Goal: Obtain resource: Download file/media

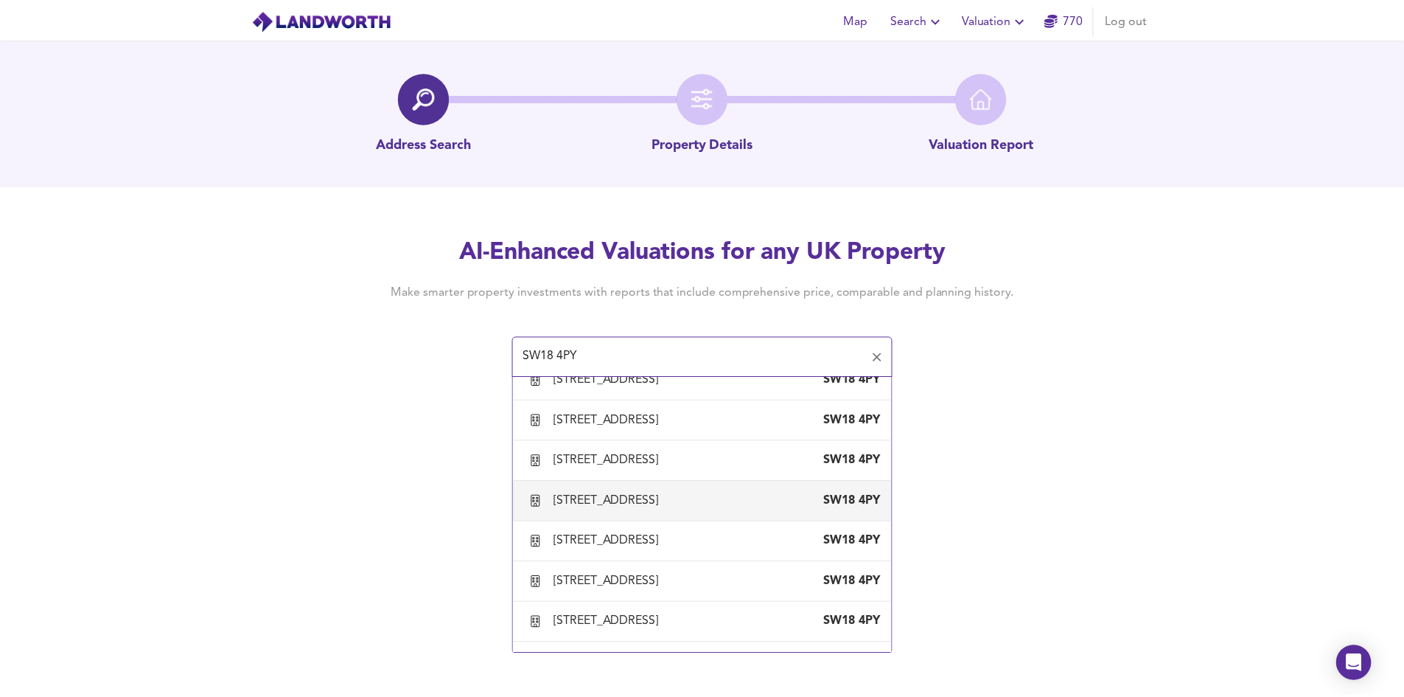
scroll to position [885, 0]
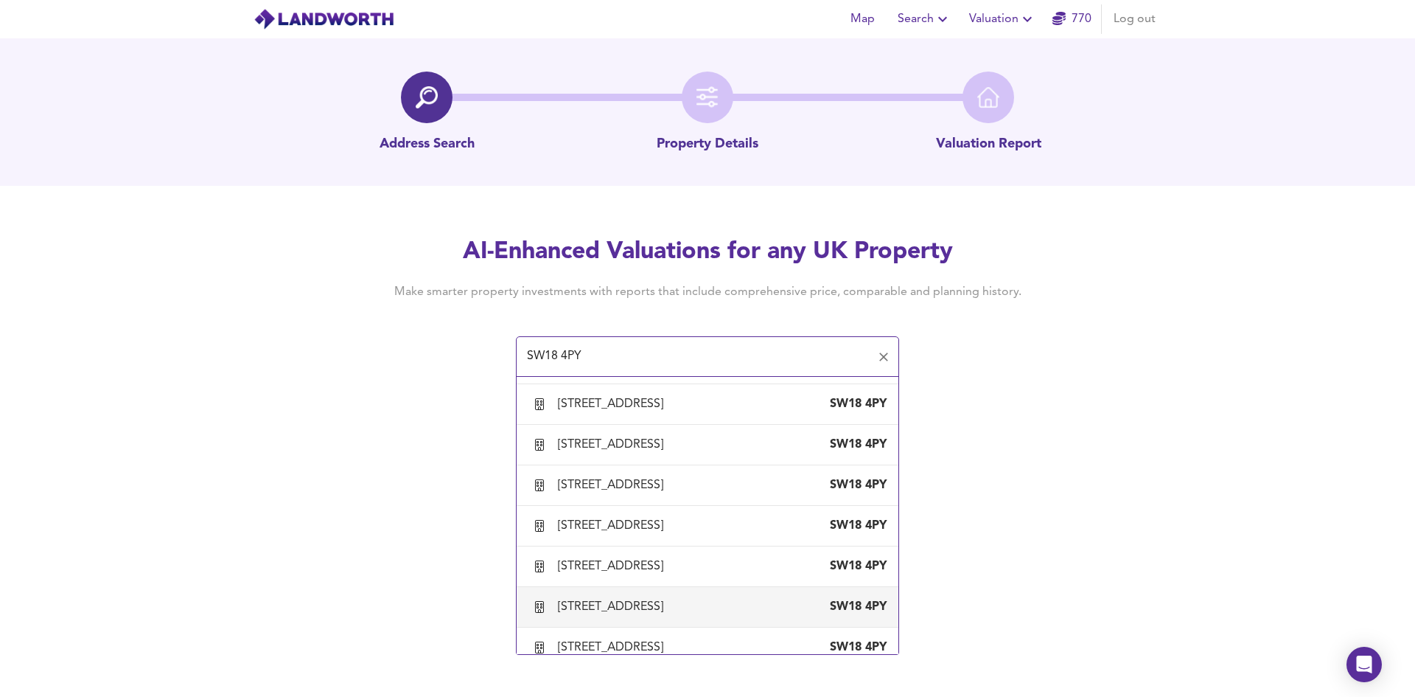
click at [583, 614] on div "[STREET_ADDRESS]" at bounding box center [613, 607] width 111 height 16
type input "[STREET_ADDRESS]"
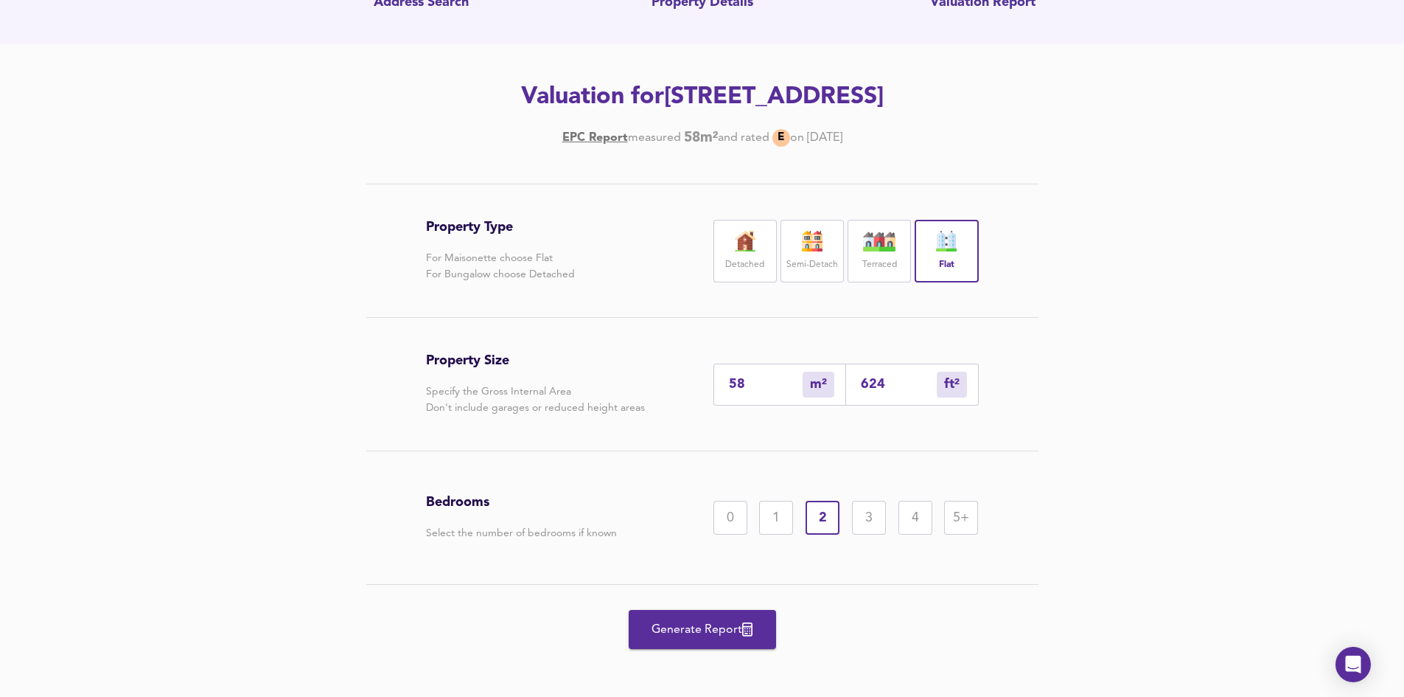
scroll to position [148, 0]
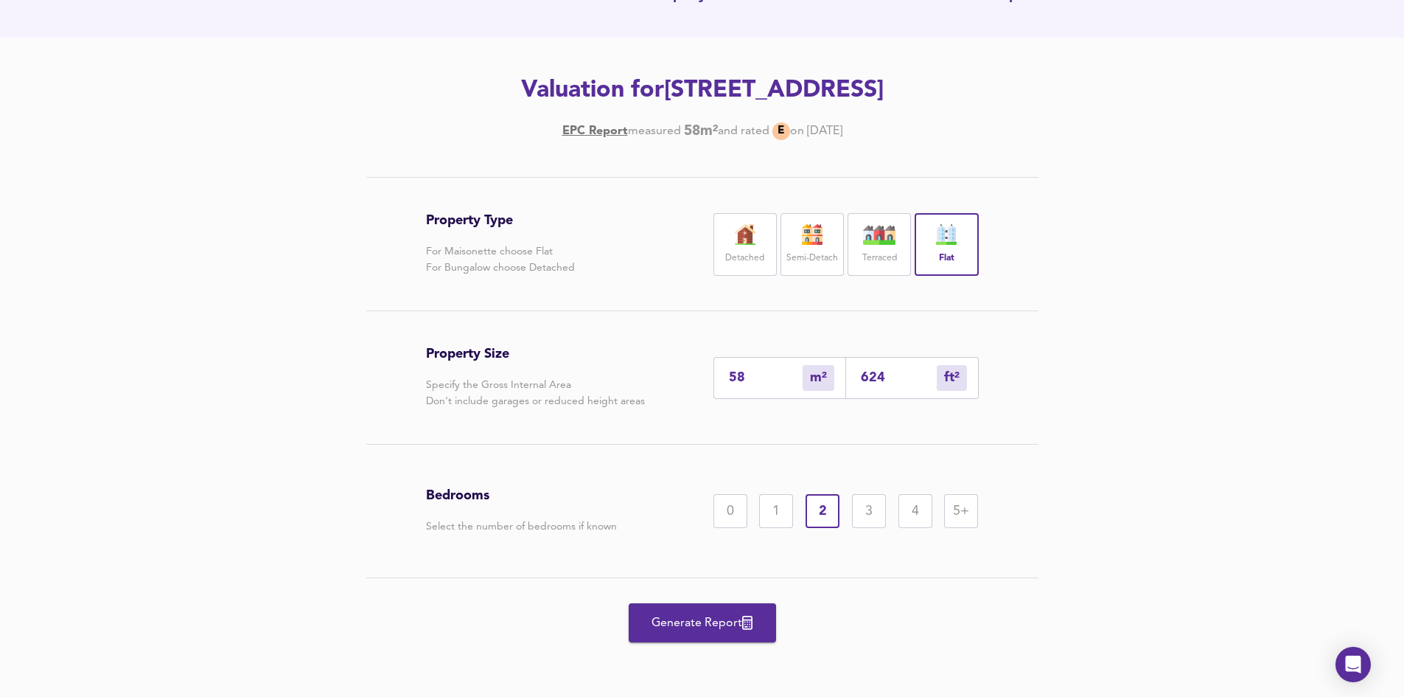
click at [714, 643] on div "Generate Report" at bounding box center [702, 622] width 553 height 89
click at [722, 626] on span "Generate Report" at bounding box center [703, 623] width 118 height 21
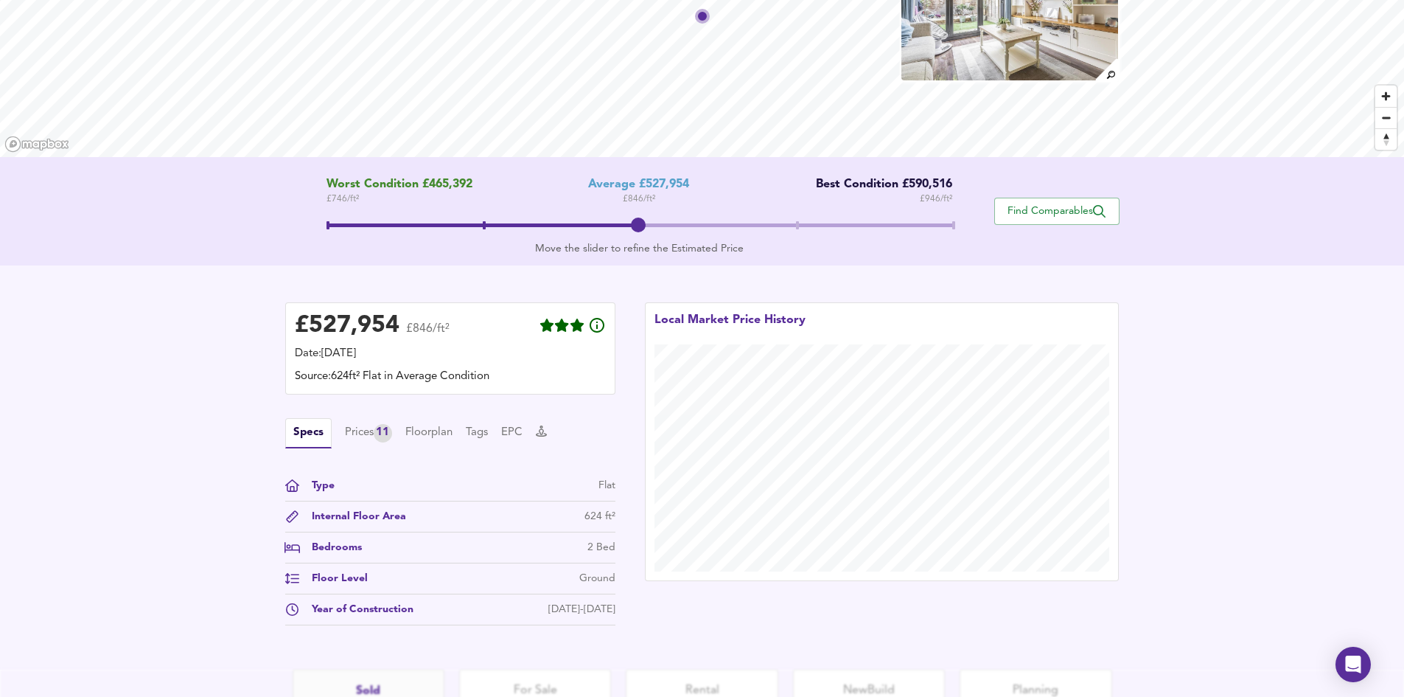
click at [803, 226] on span at bounding box center [640, 227] width 626 height 27
click at [1105, 221] on button "Find Comparables" at bounding box center [1056, 211] width 125 height 27
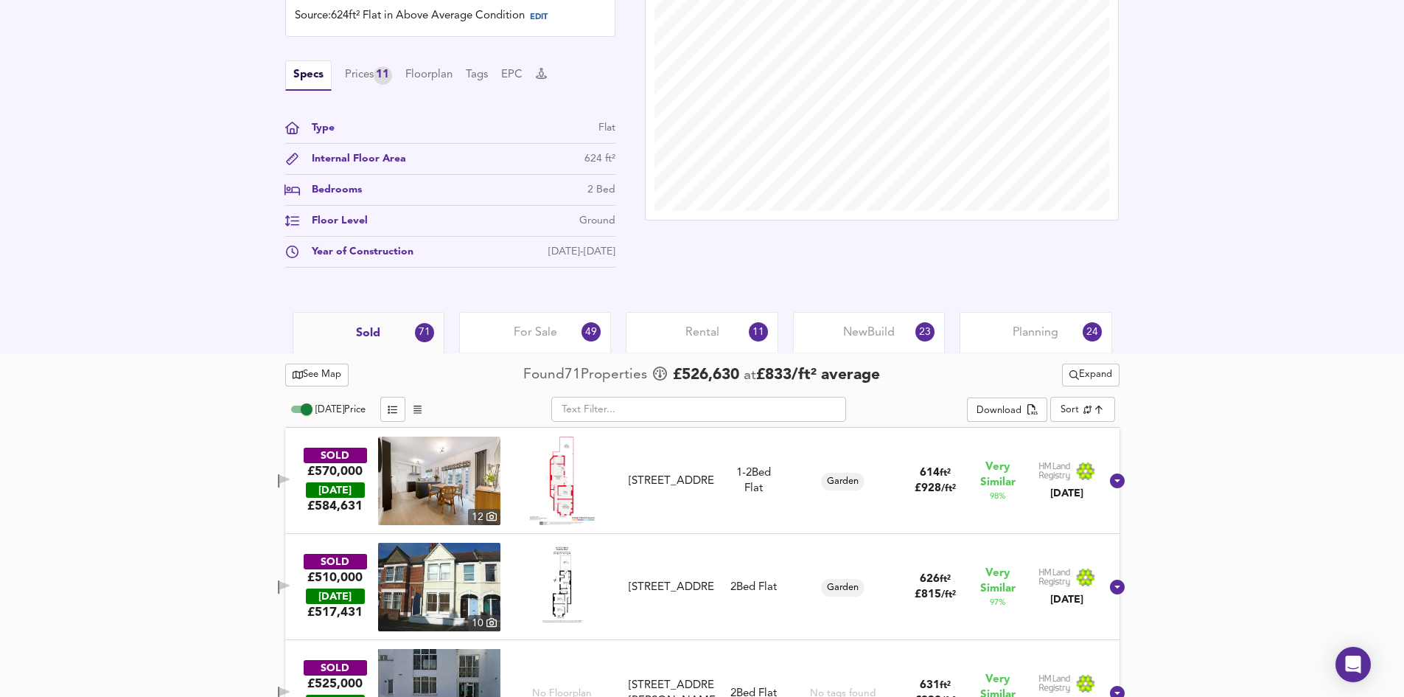
scroll to position [516, 0]
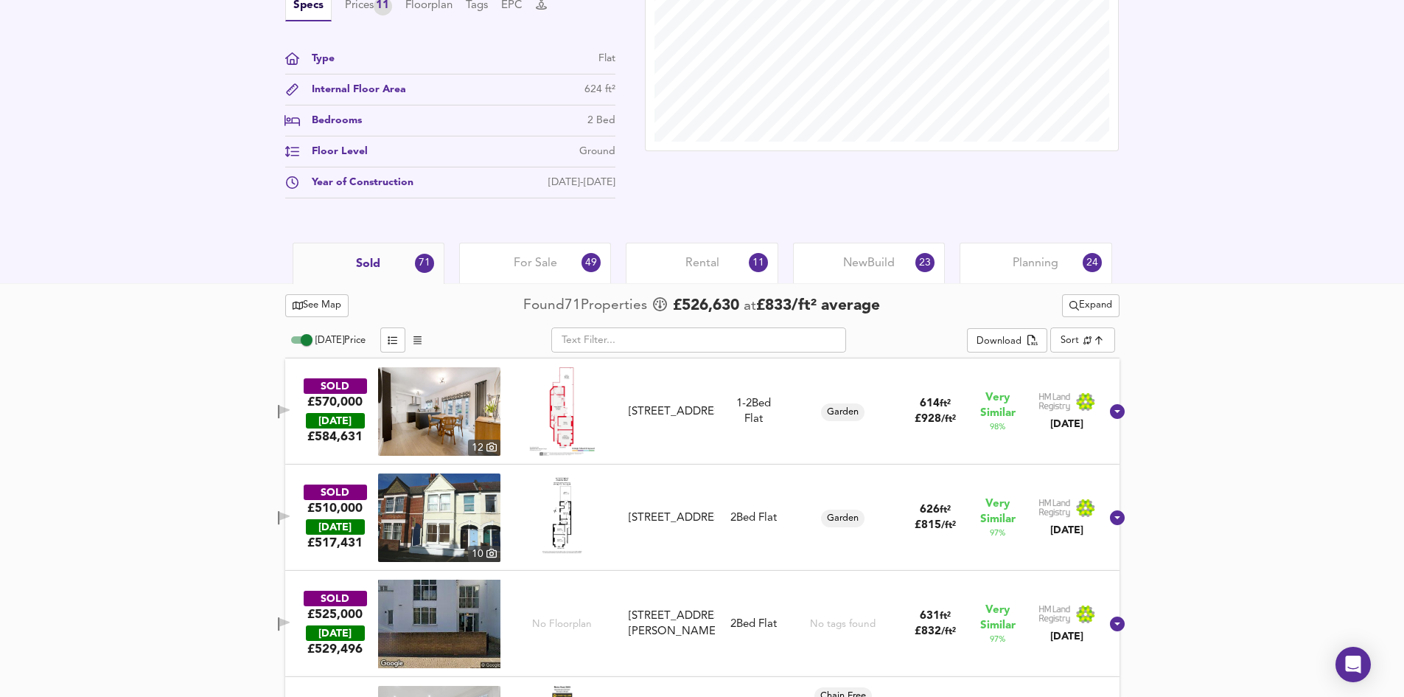
click at [708, 336] on input "text" at bounding box center [698, 339] width 295 height 25
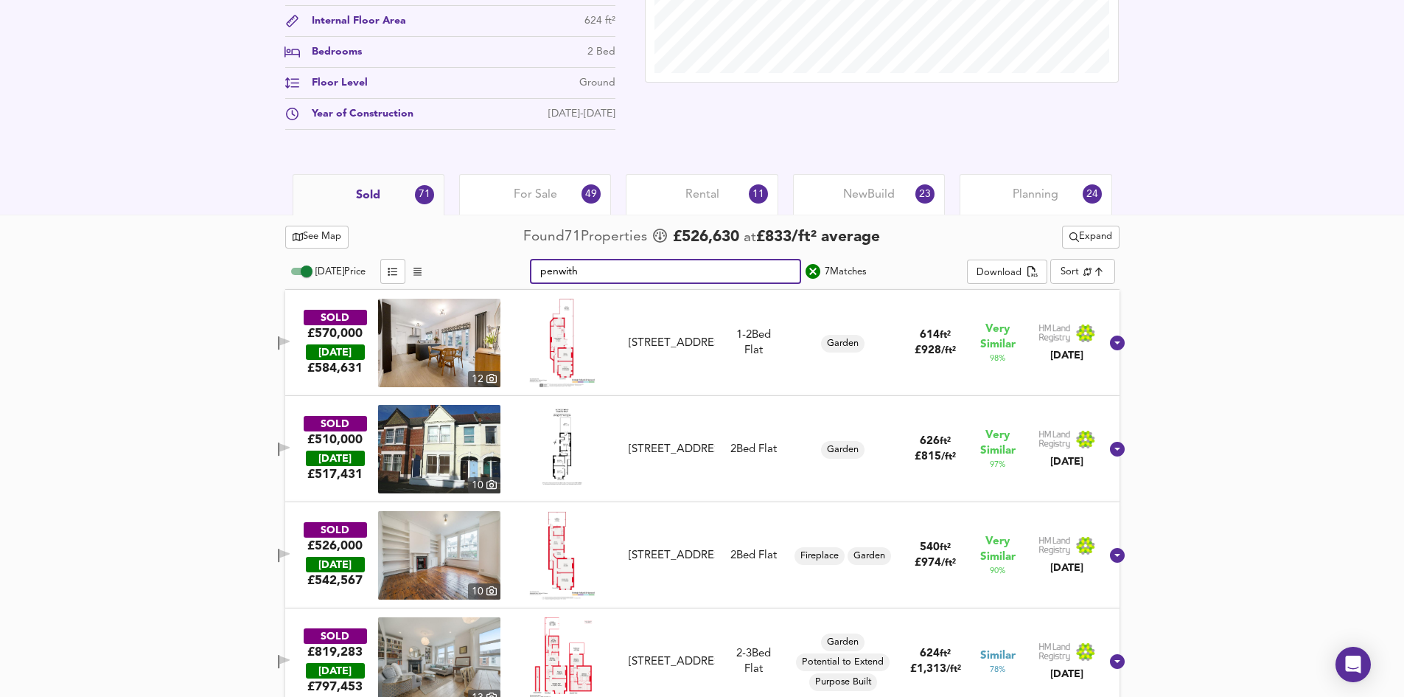
scroll to position [609, 0]
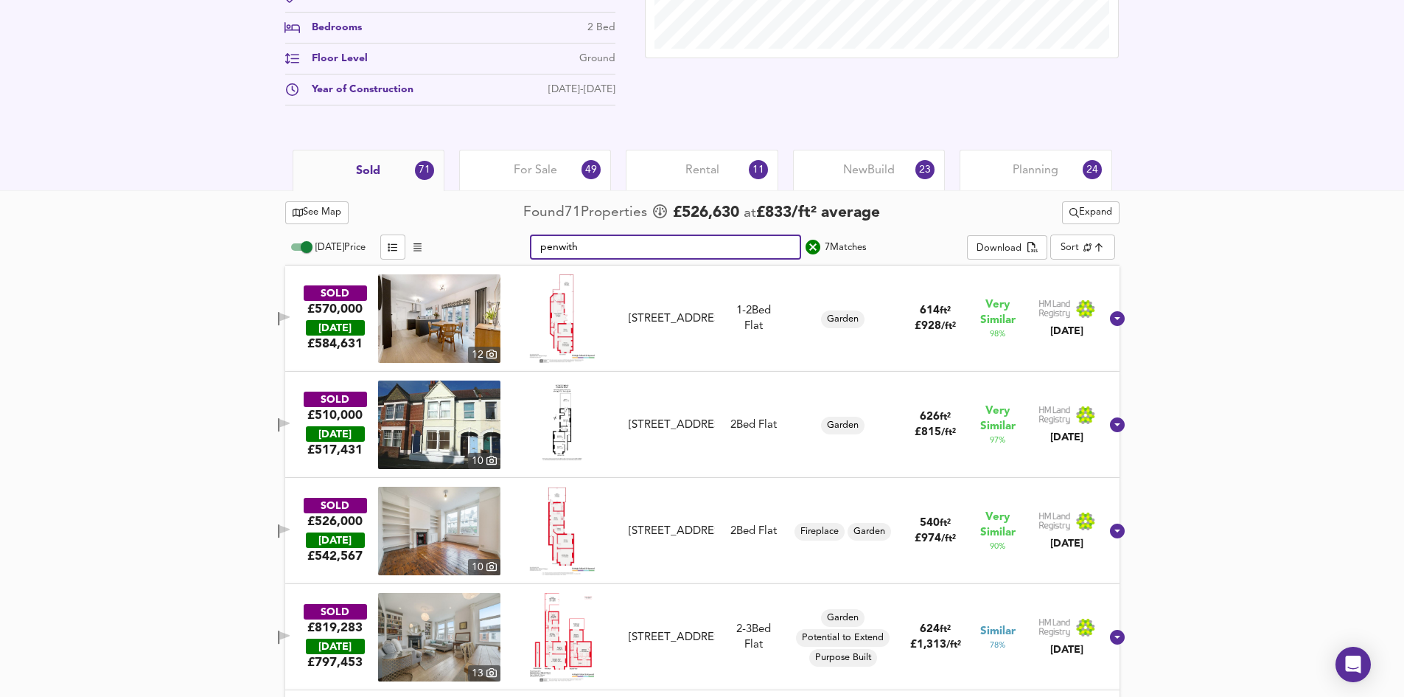
type input "penwith"
click at [290, 316] on icon "button" at bounding box center [284, 317] width 10 height 9
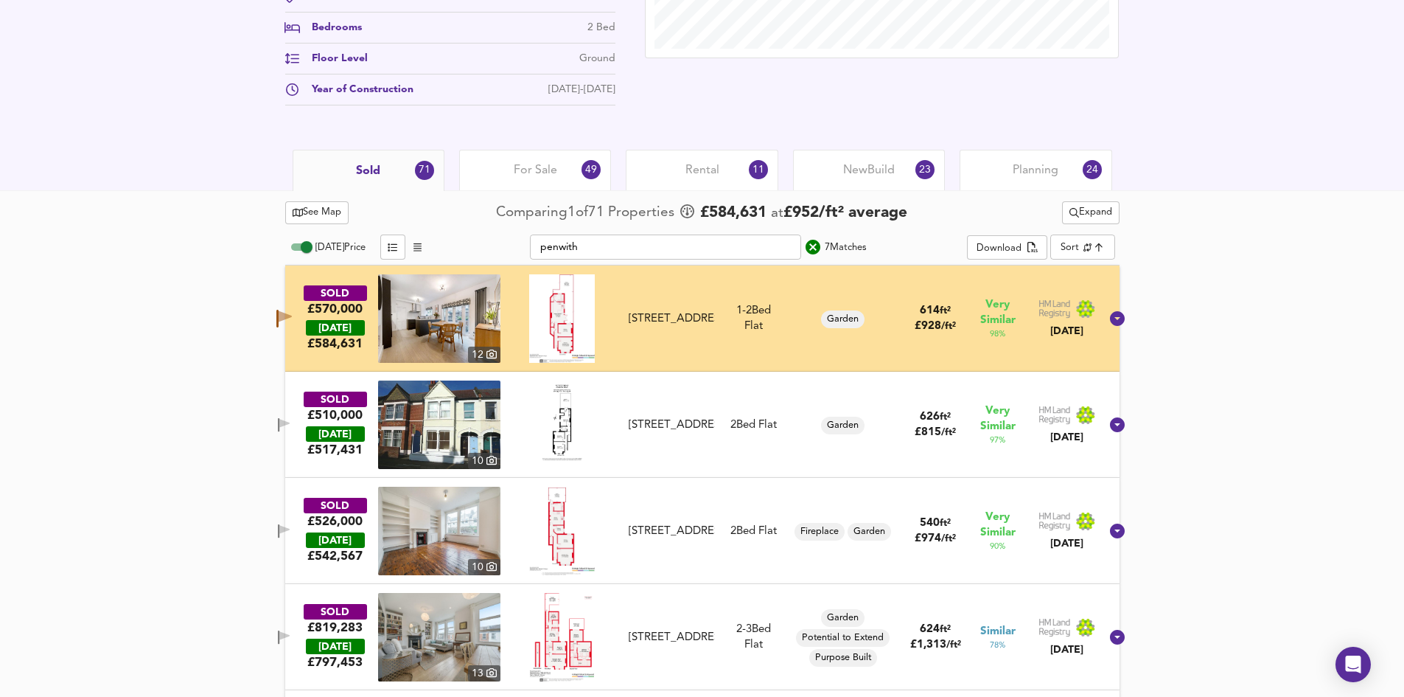
click at [279, 431] on icon "button" at bounding box center [278, 425] width 1 height 14
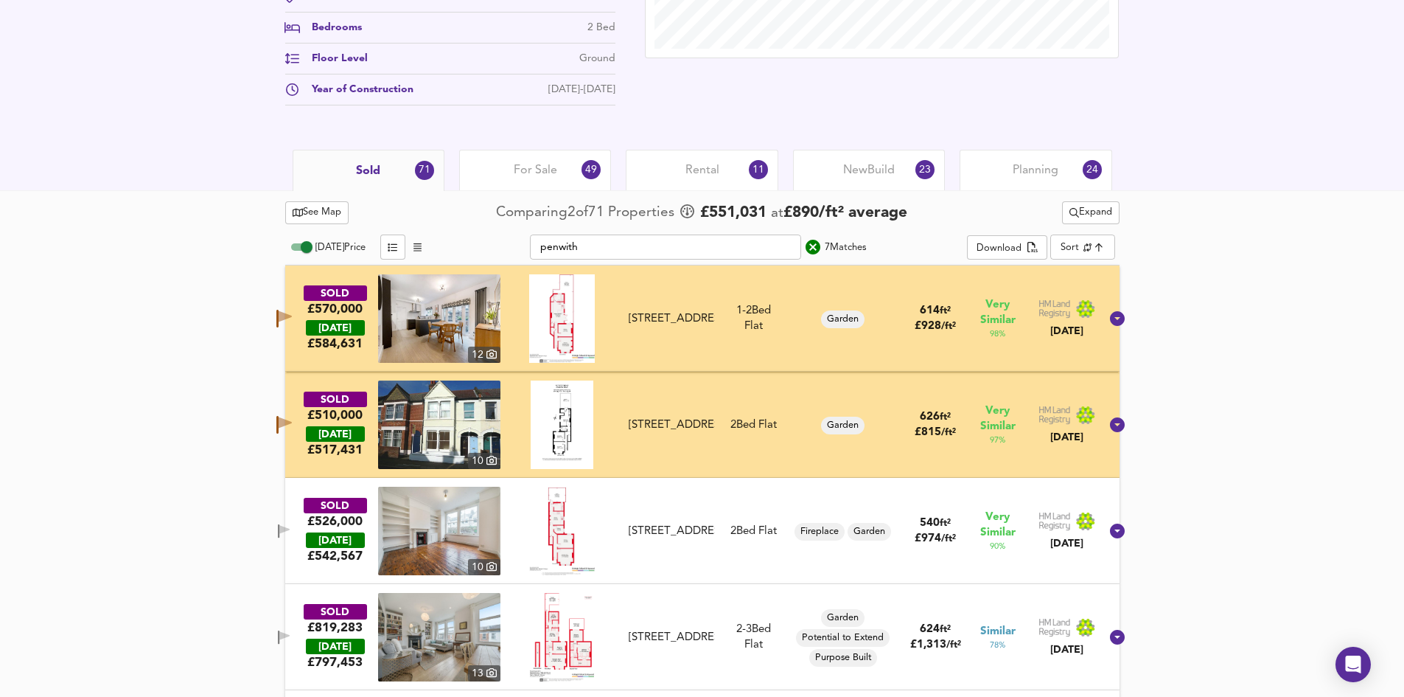
click at [290, 535] on icon "button" at bounding box center [284, 531] width 13 height 14
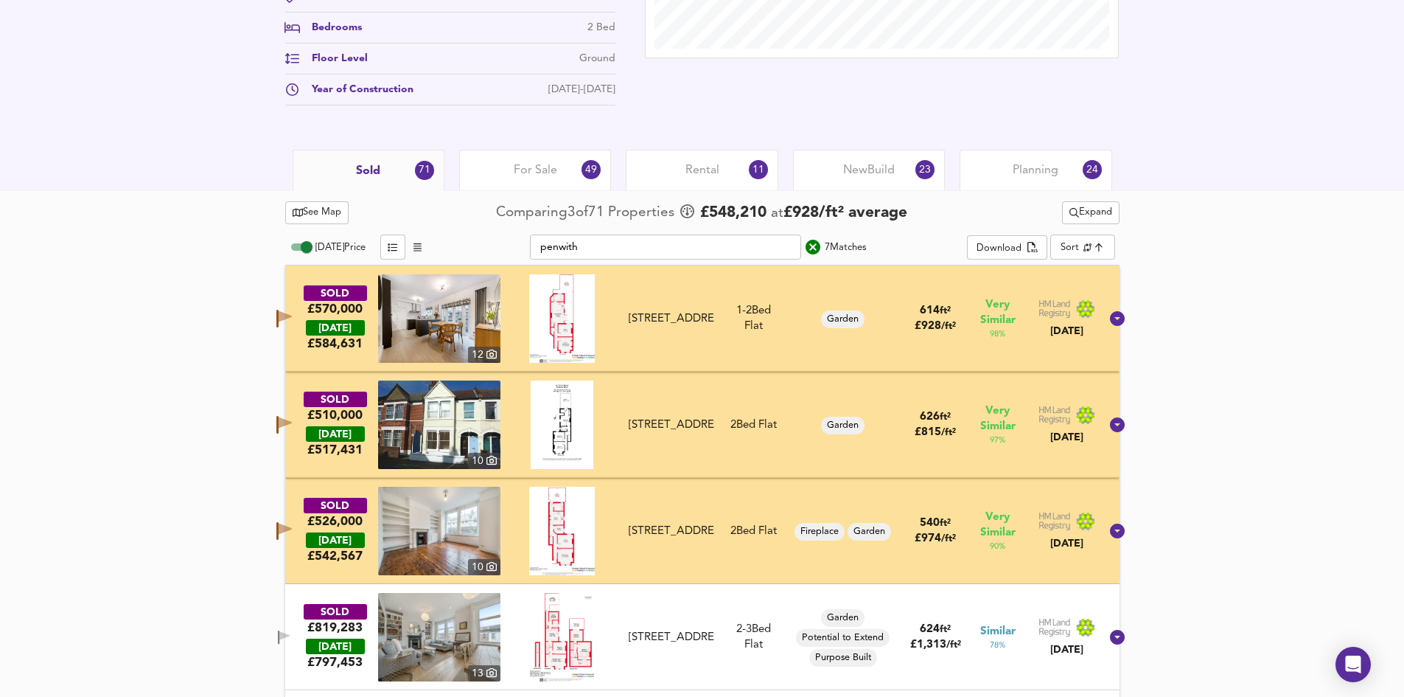
click at [804, 250] on icon "search" at bounding box center [813, 247] width 18 height 18
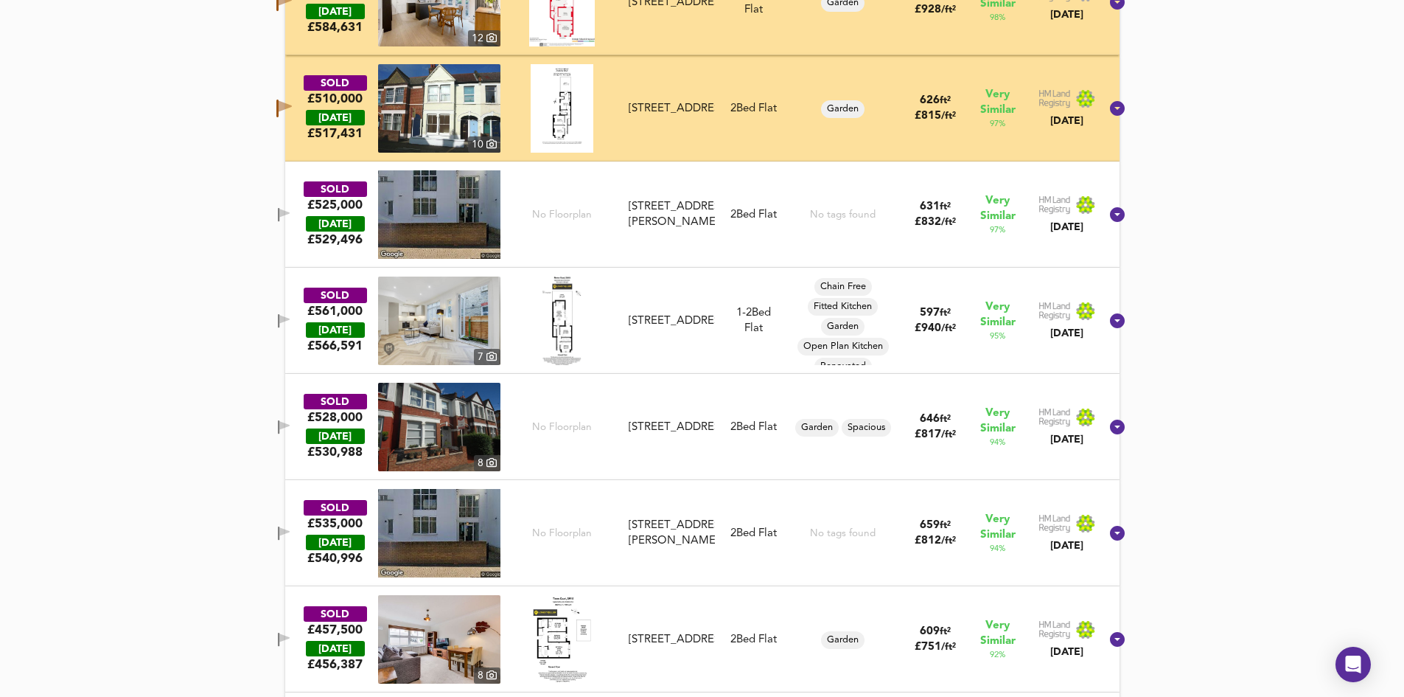
scroll to position [904, 0]
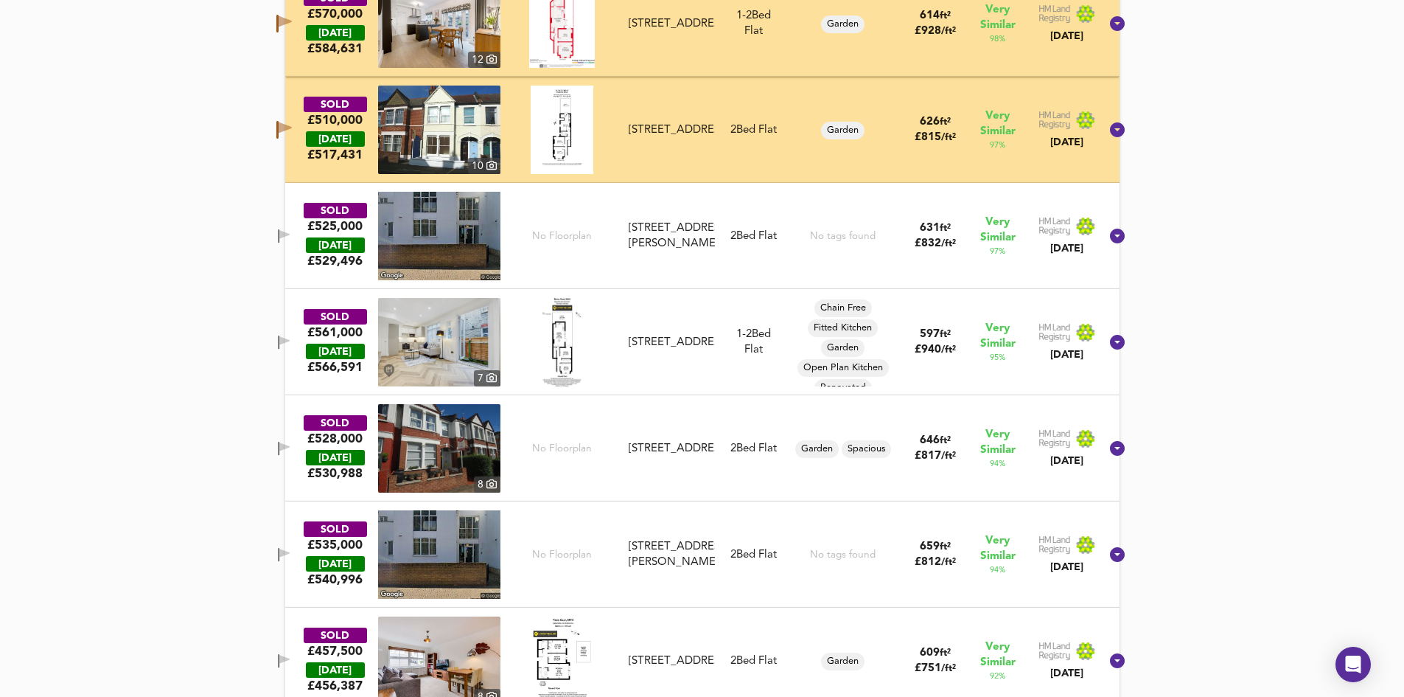
click at [288, 344] on button "button" at bounding box center [283, 342] width 29 height 20
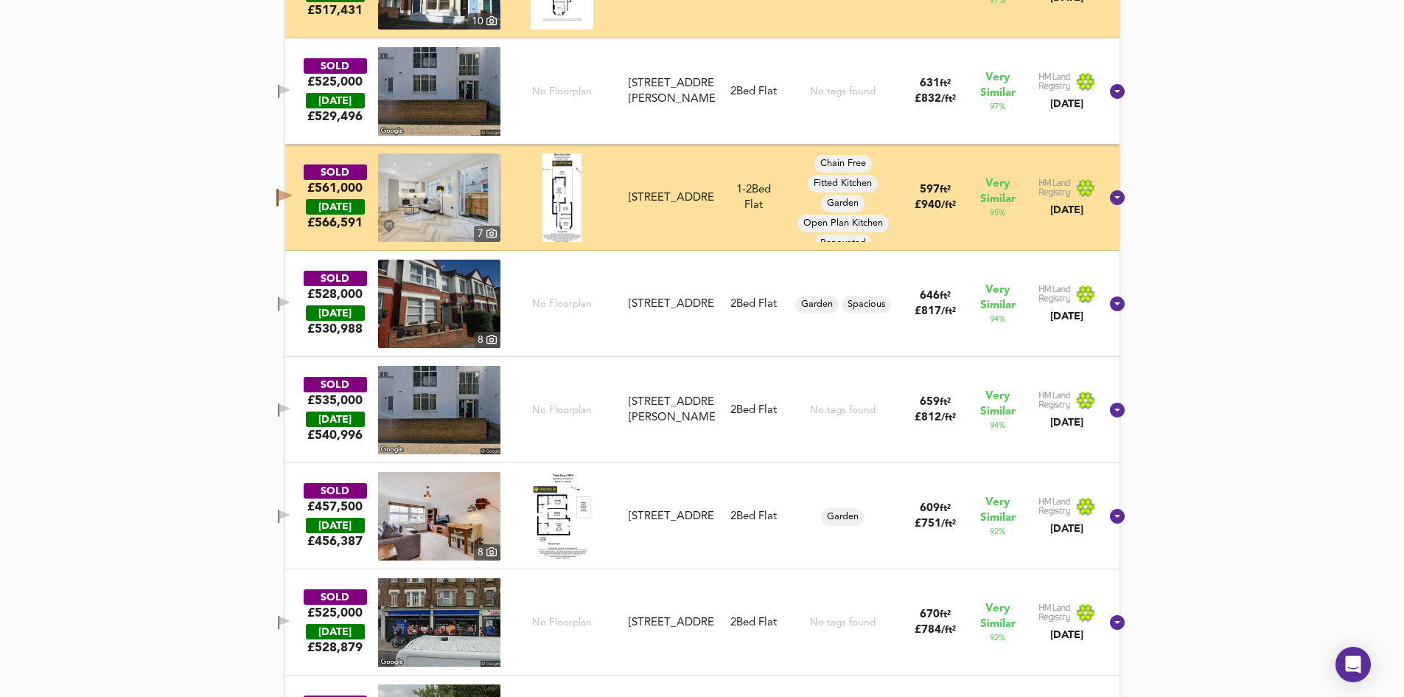
scroll to position [1051, 0]
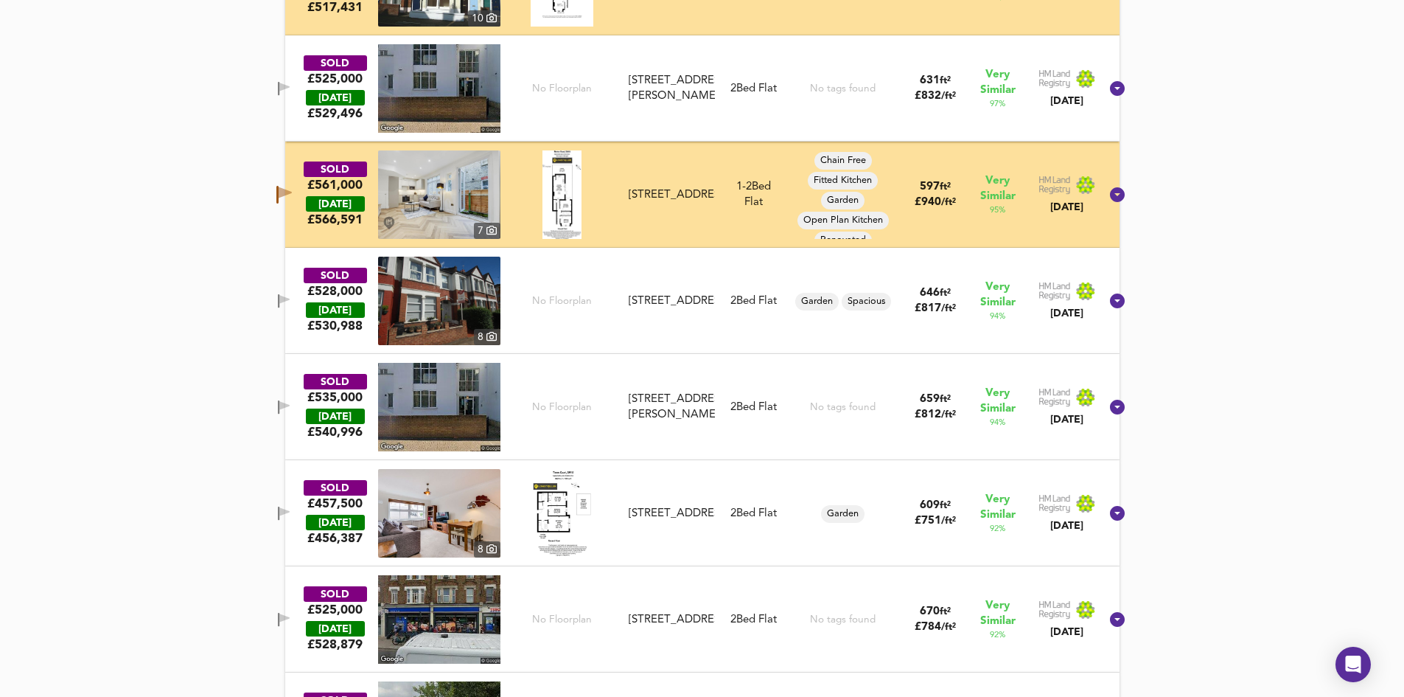
click at [290, 302] on icon "button" at bounding box center [284, 299] width 10 height 9
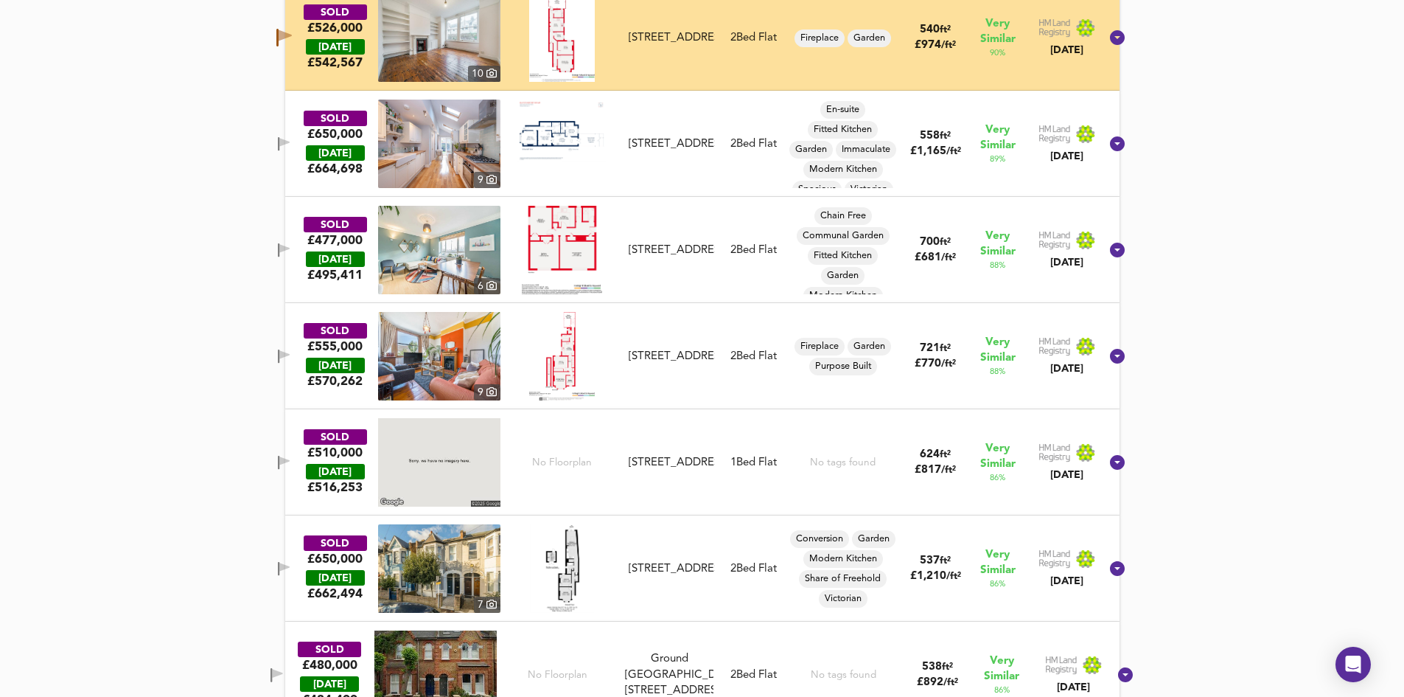
scroll to position [2083, 0]
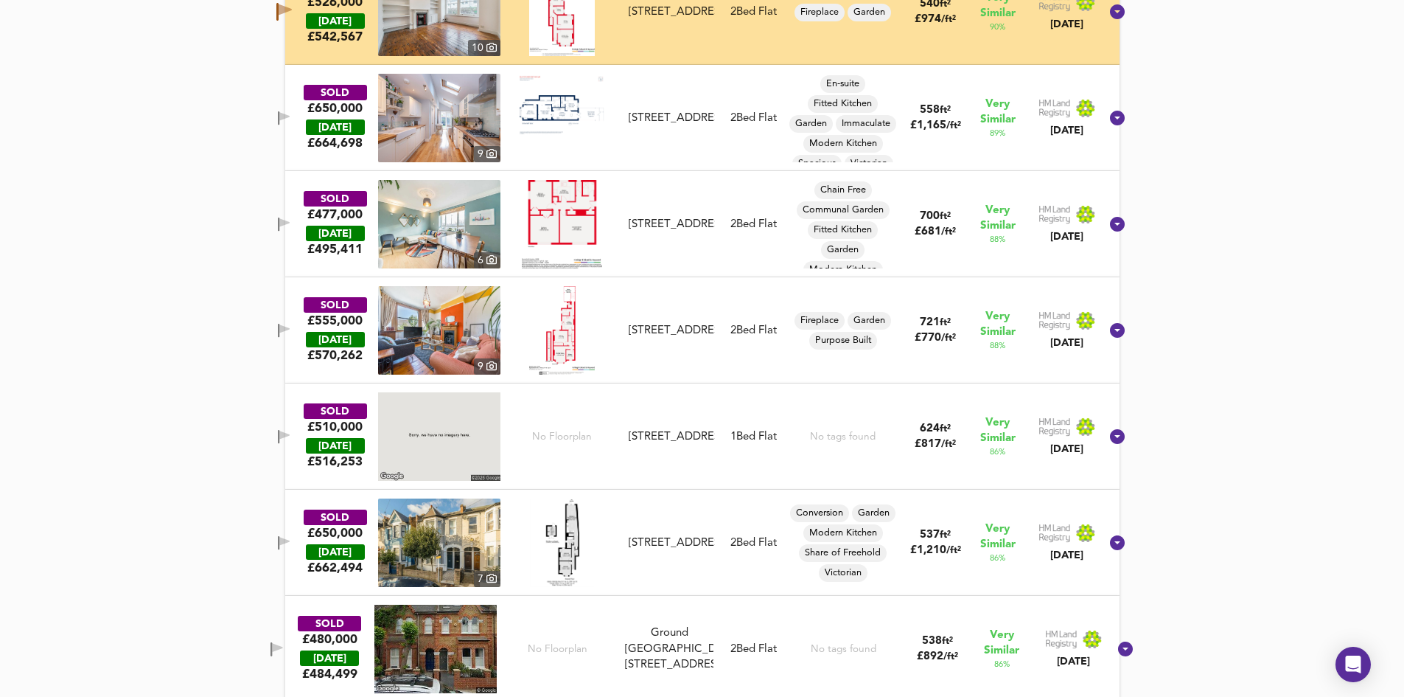
click at [568, 330] on img at bounding box center [562, 330] width 66 height 88
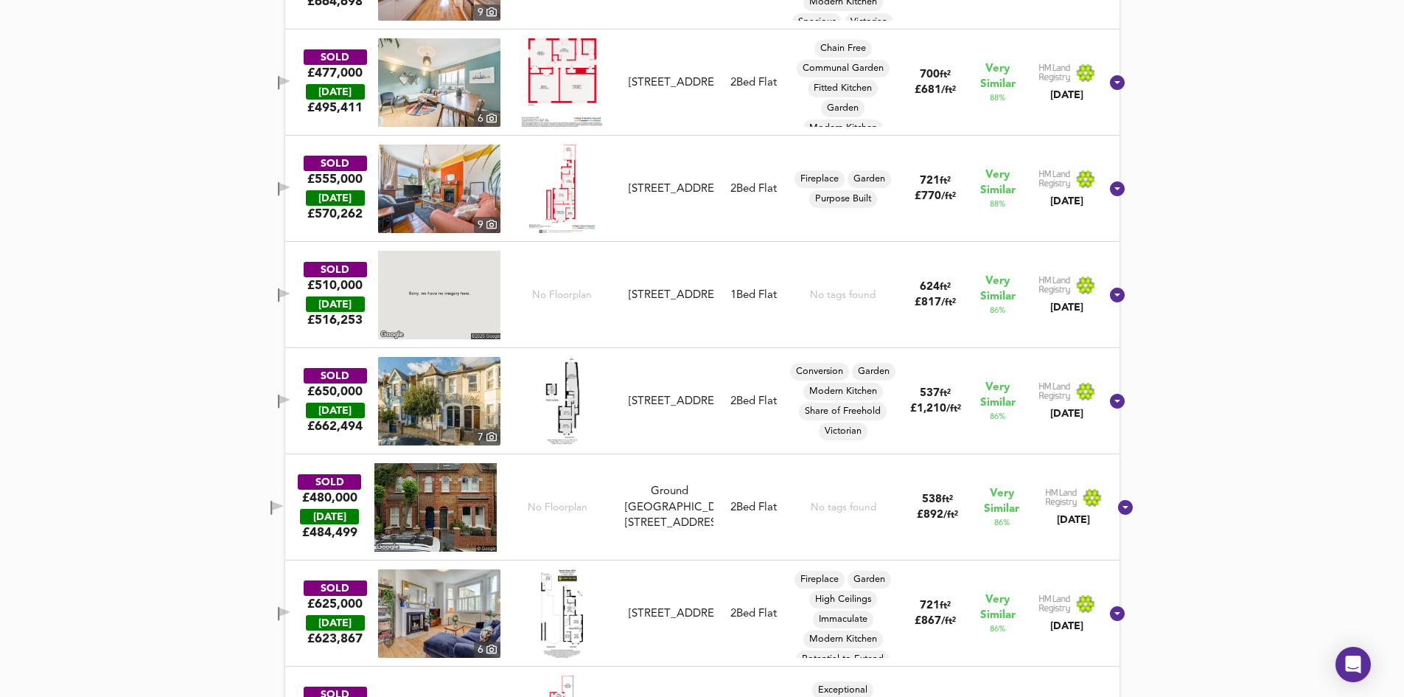
scroll to position [2231, 0]
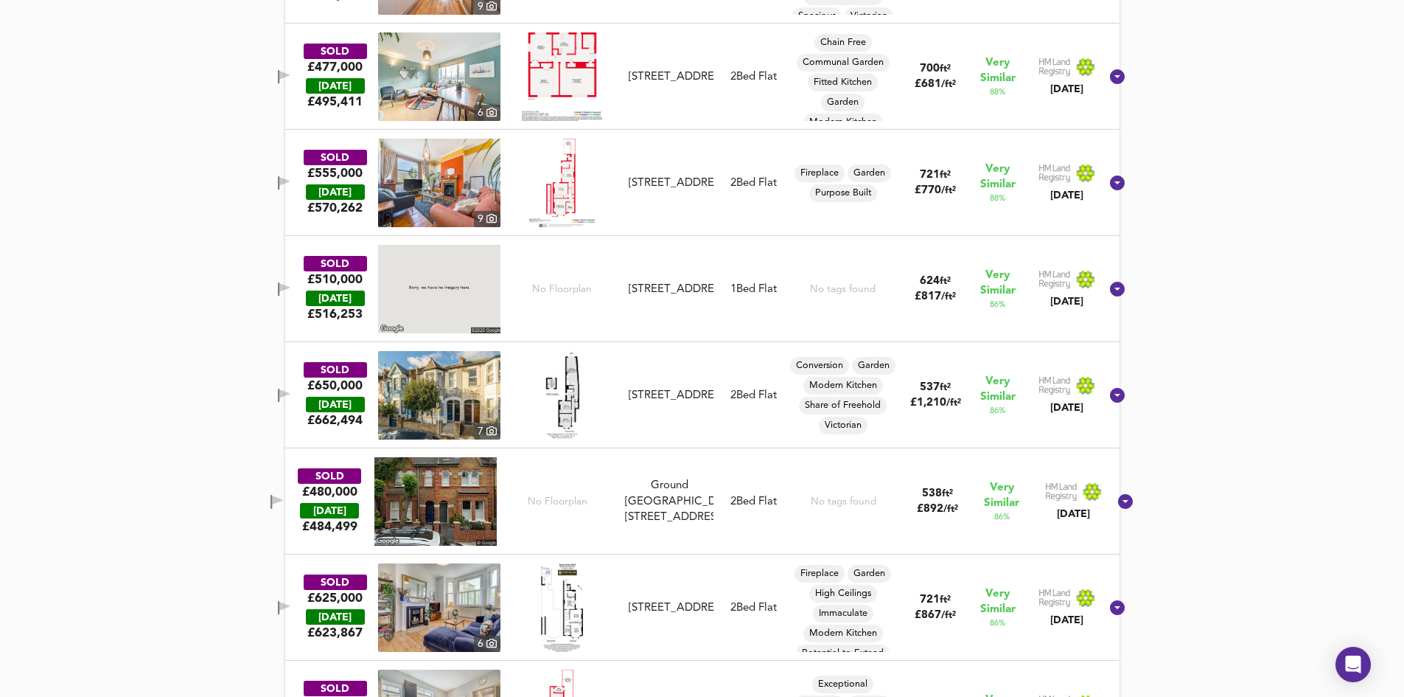
click at [290, 179] on icon "button" at bounding box center [284, 183] width 13 height 14
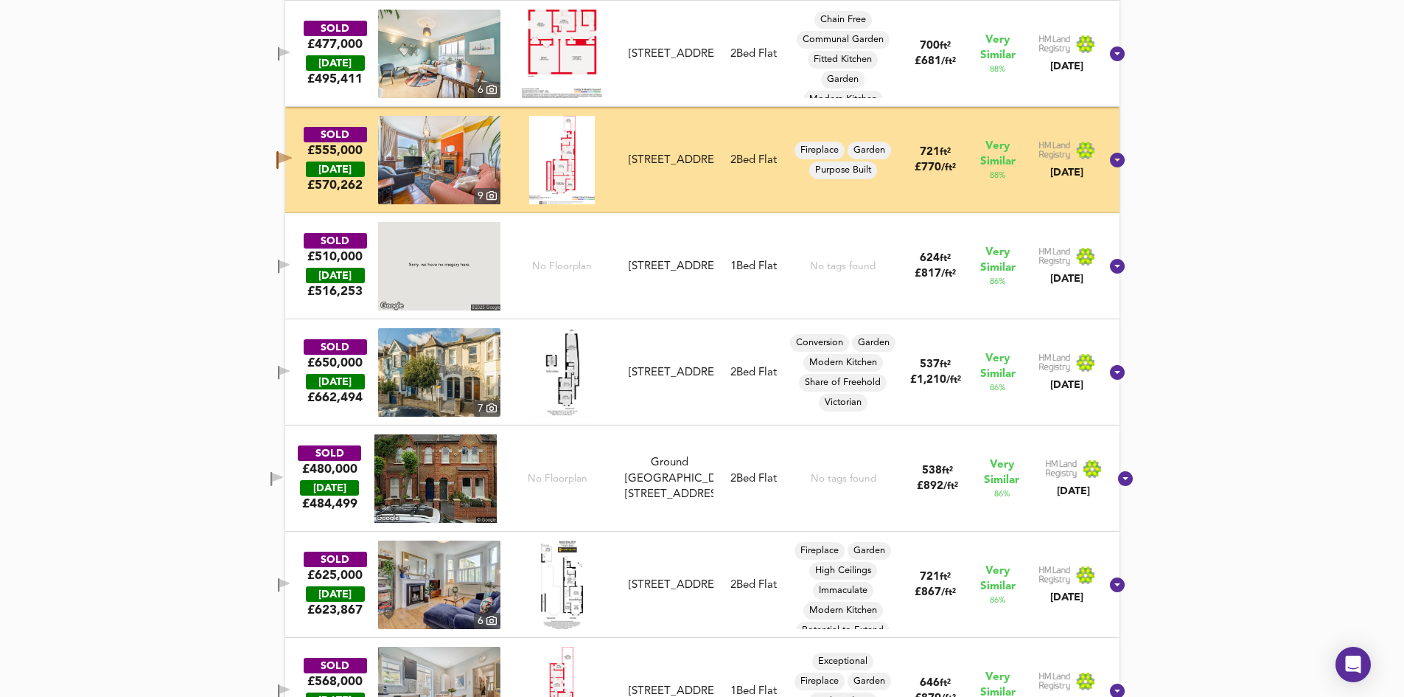
scroll to position [2304, 0]
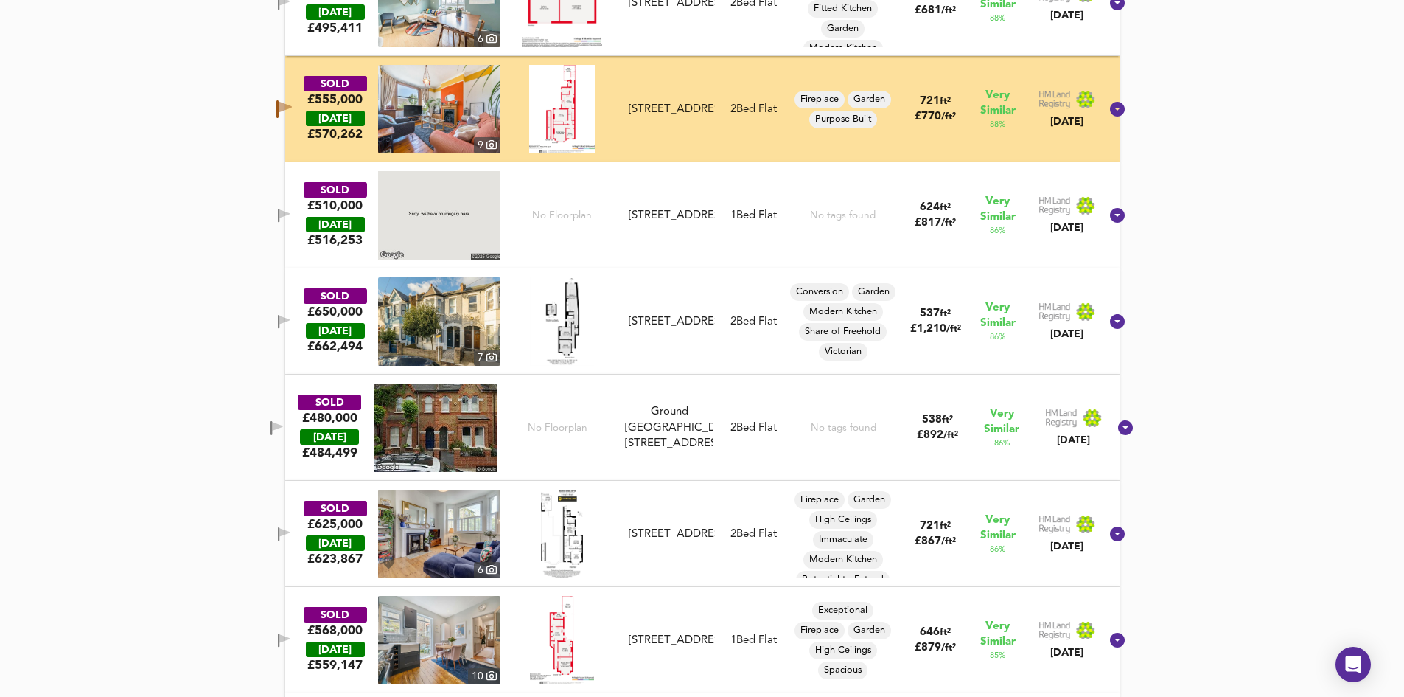
click at [279, 114] on icon "button" at bounding box center [277, 109] width 2 height 18
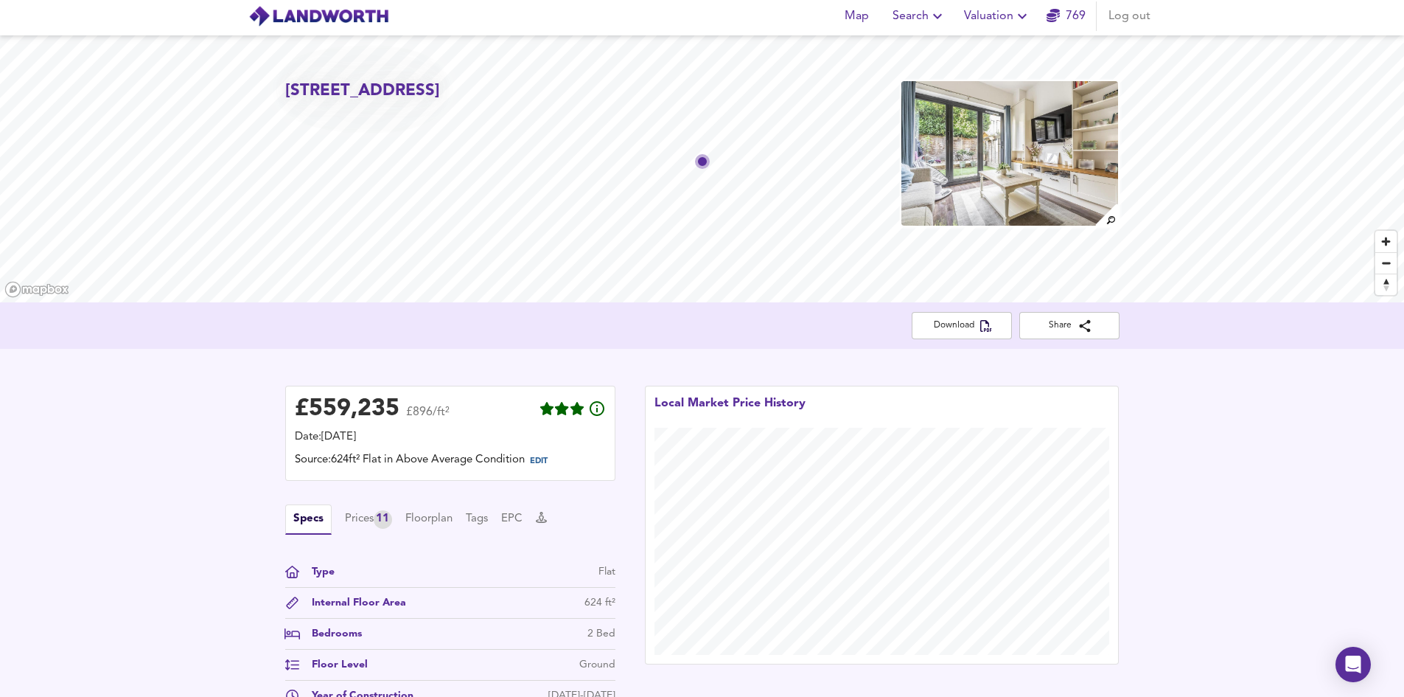
scroll to position [0, 0]
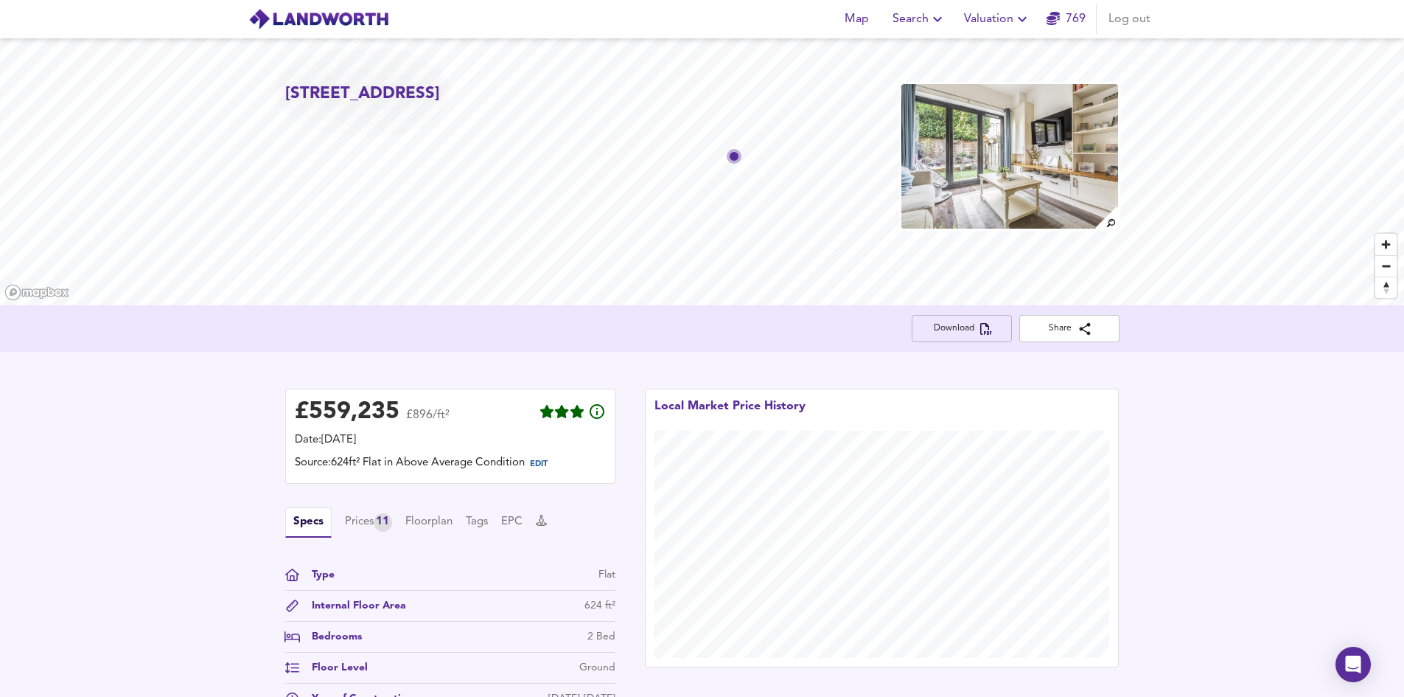
click at [969, 338] on button "Download" at bounding box center [962, 328] width 100 height 27
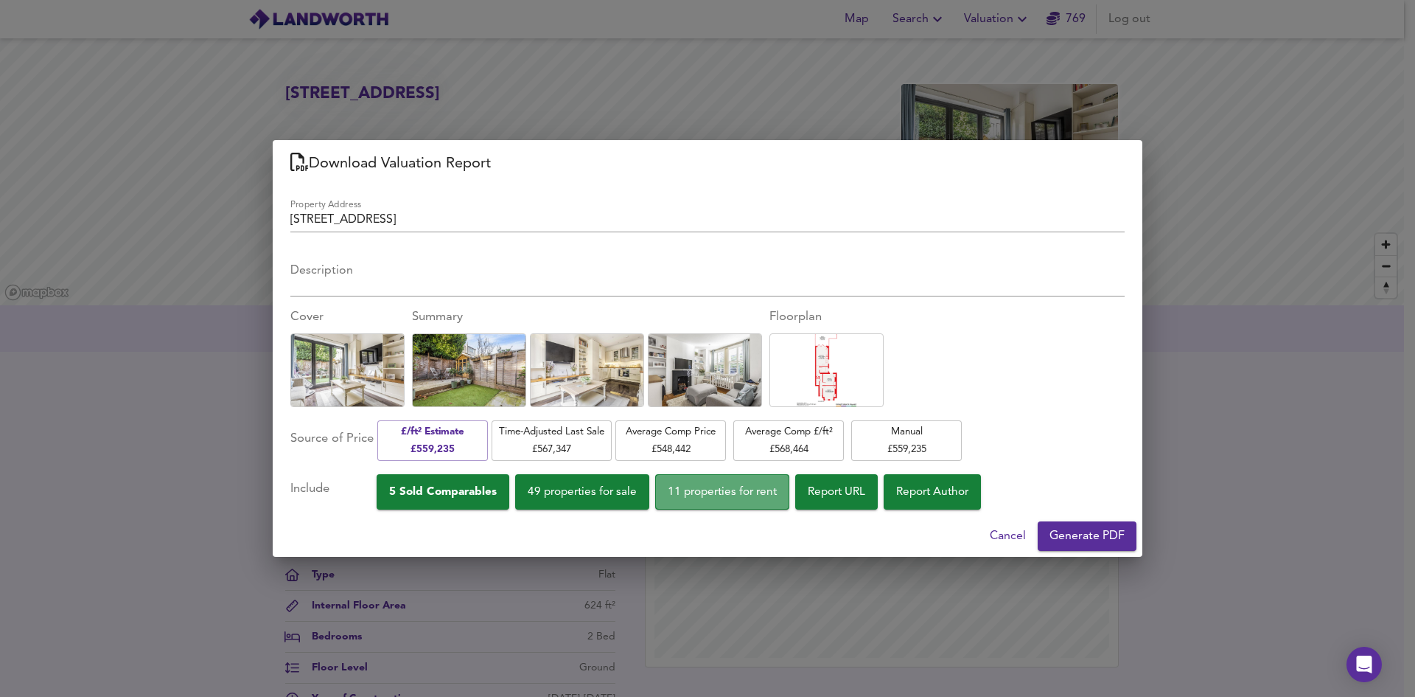
drag, startPoint x: 742, startPoint y: 507, endPoint x: 689, endPoint y: 501, distance: 52.8
click at [728, 506] on button "11 properties for rent" at bounding box center [722, 491] width 134 height 35
click at [622, 492] on span "49 properties for sale" at bounding box center [582, 492] width 109 height 20
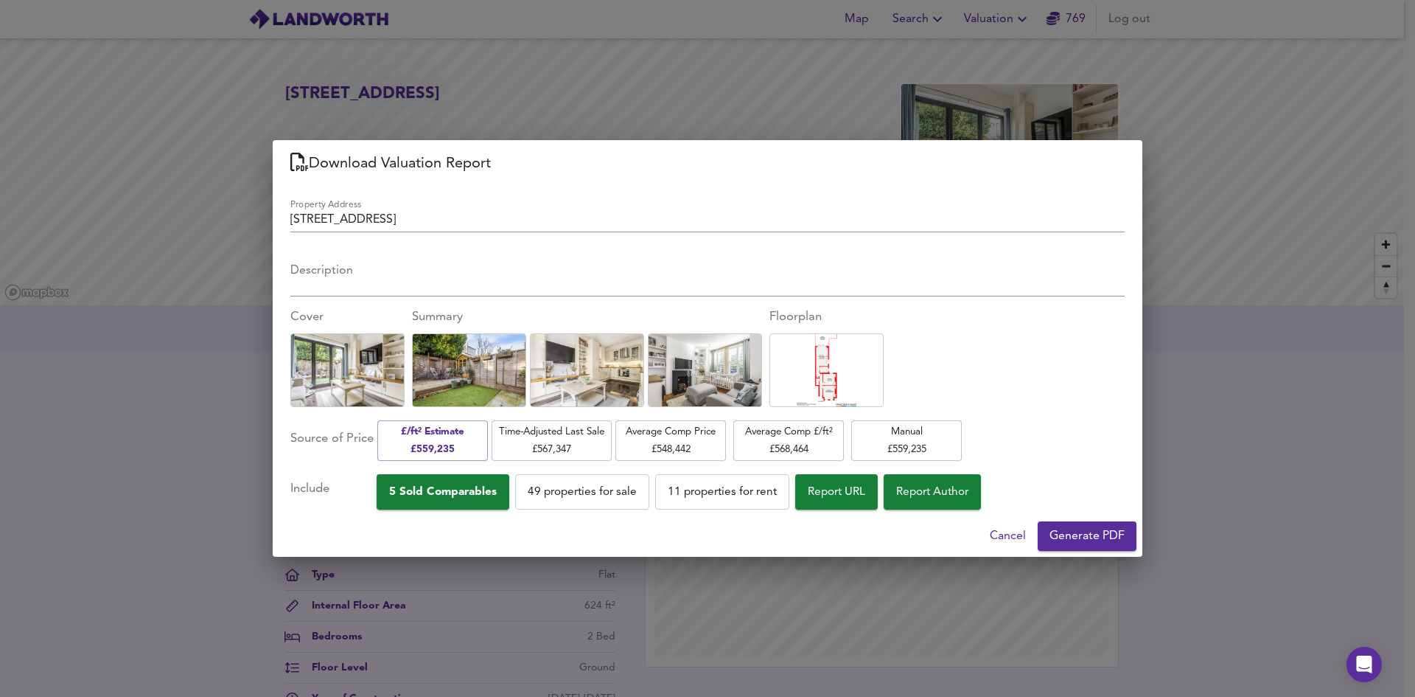
drag, startPoint x: 546, startPoint y: 284, endPoint x: 549, endPoint y: 276, distance: 7.9
click at [546, 283] on textarea "Description" at bounding box center [707, 277] width 834 height 28
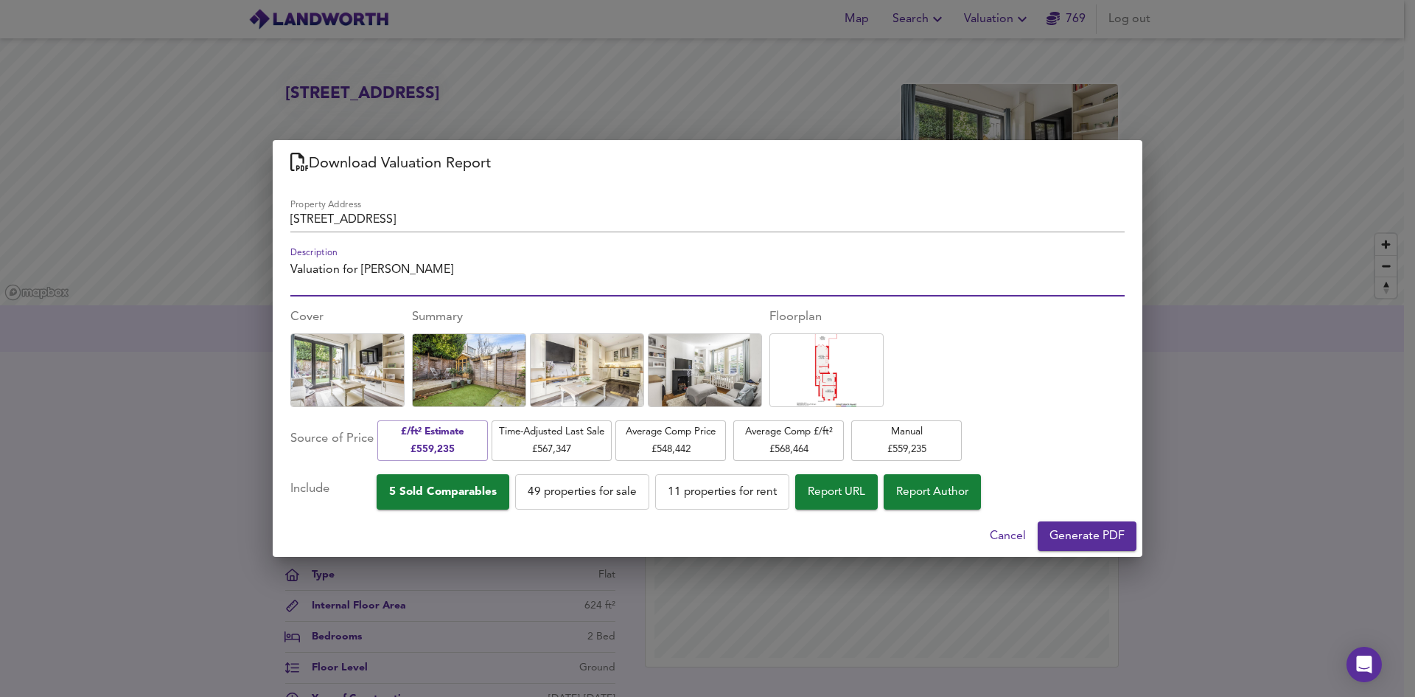
type textarea "Valuation for Felix"
click at [1090, 525] on button "Generate PDF" at bounding box center [1087, 535] width 99 height 29
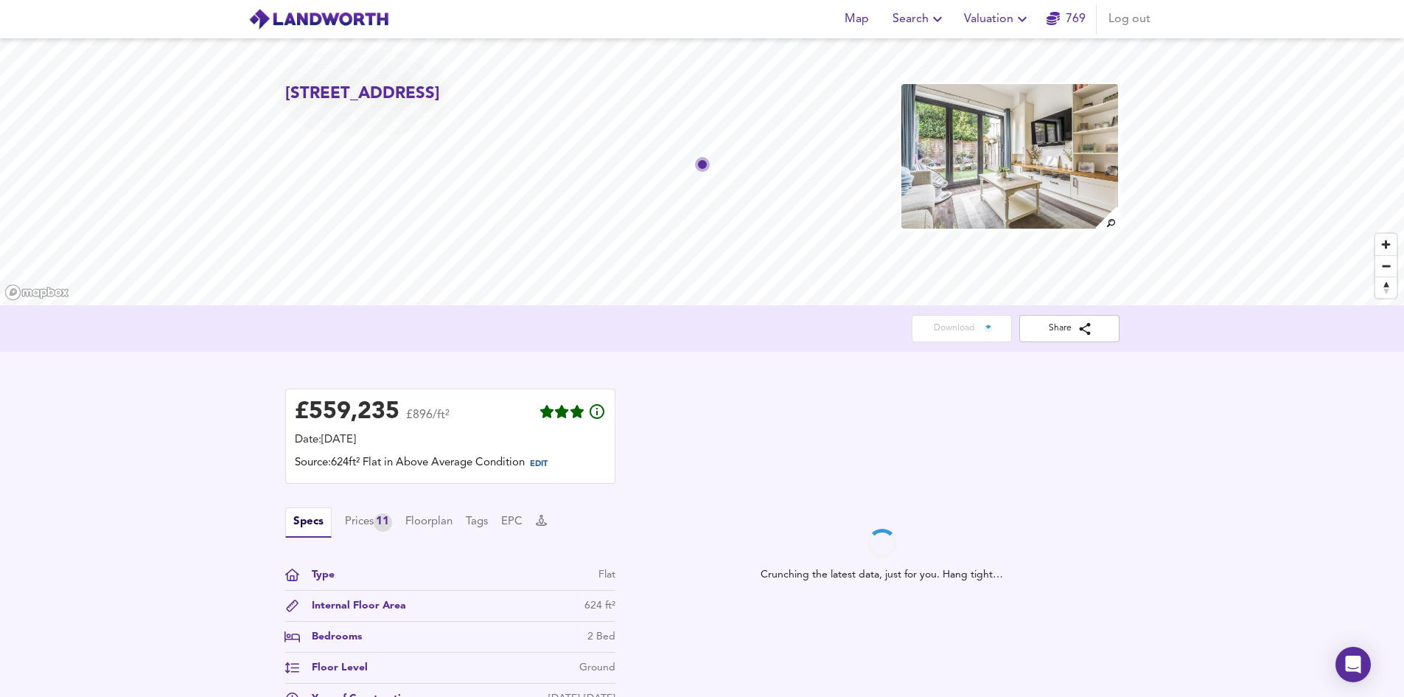
click at [964, 329] on span "Download" at bounding box center [962, 329] width 77 height 26
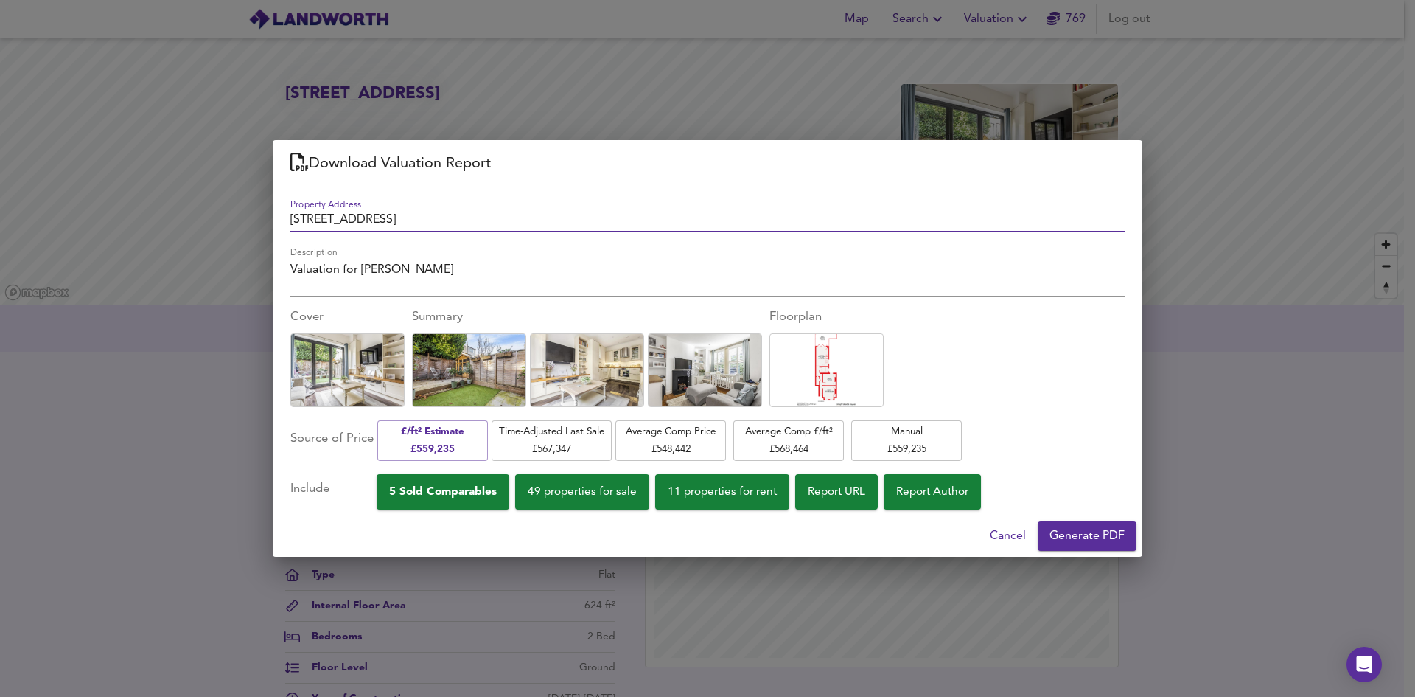
click at [741, 502] on button "11 properties for rent" at bounding box center [722, 491] width 134 height 35
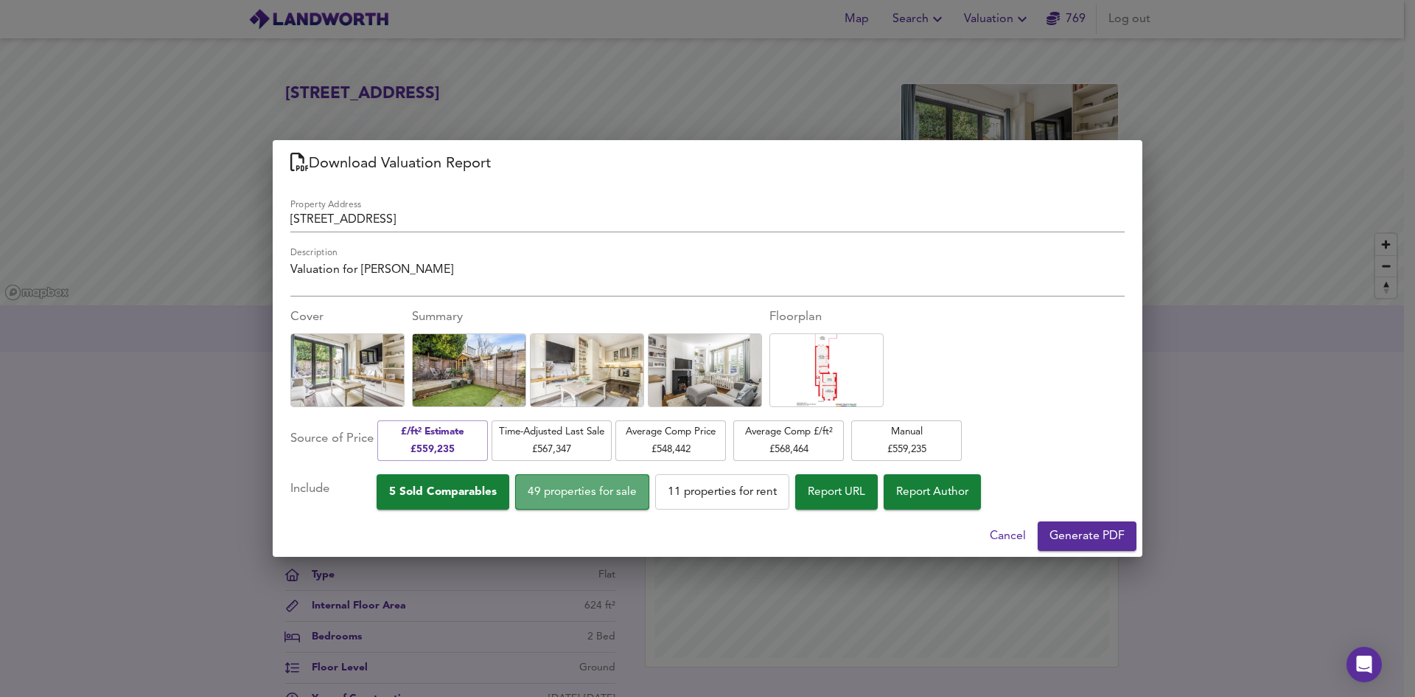
click at [637, 496] on span "49 properties for sale" at bounding box center [582, 492] width 109 height 20
click at [1120, 547] on button "Generate PDF" at bounding box center [1087, 535] width 99 height 29
